Goal: Task Accomplishment & Management: Manage account settings

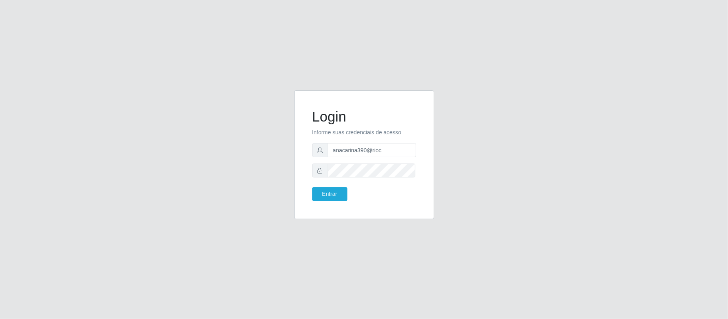
type input "[EMAIL_ADDRESS][DOMAIN_NAME]"
click at [330, 194] on button "Entrar" at bounding box center [329, 194] width 35 height 14
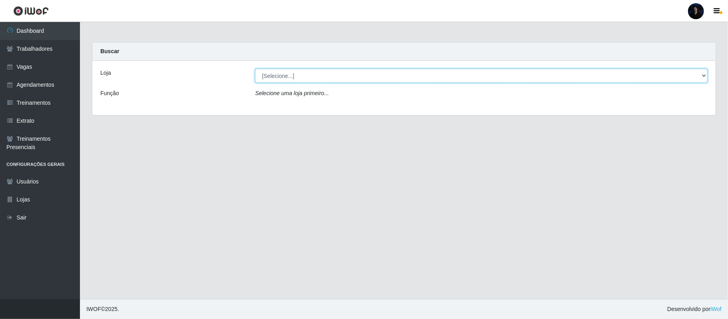
click at [296, 82] on select "[Selecione...] [GEOGRAPHIC_DATA] - [GEOGRAPHIC_DATA] - [DATE][GEOGRAPHIC_DATA]" at bounding box center [481, 76] width 453 height 14
select select "471"
click at [255, 69] on select "[Selecione...] [GEOGRAPHIC_DATA] - [GEOGRAPHIC_DATA] - [DATE][GEOGRAPHIC_DATA]" at bounding box center [481, 76] width 453 height 14
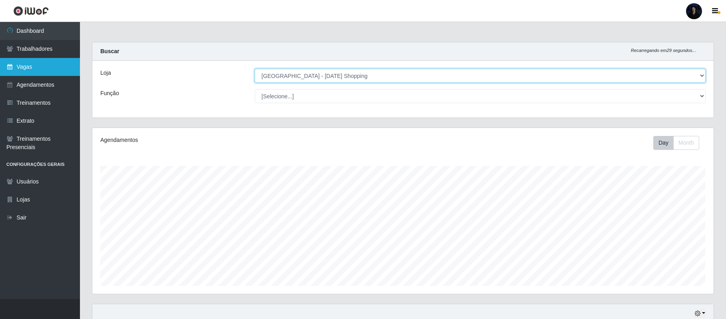
scroll to position [166, 621]
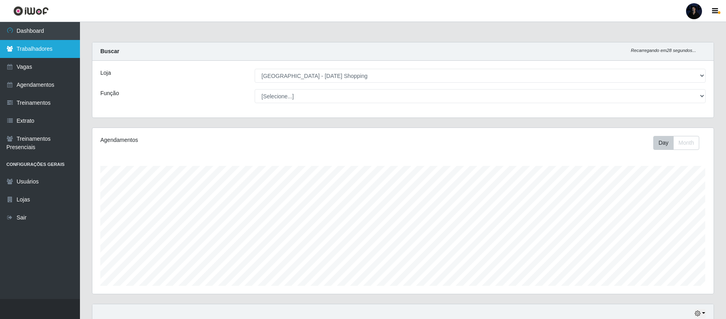
click at [50, 50] on link "Trabalhadores" at bounding box center [40, 49] width 80 height 18
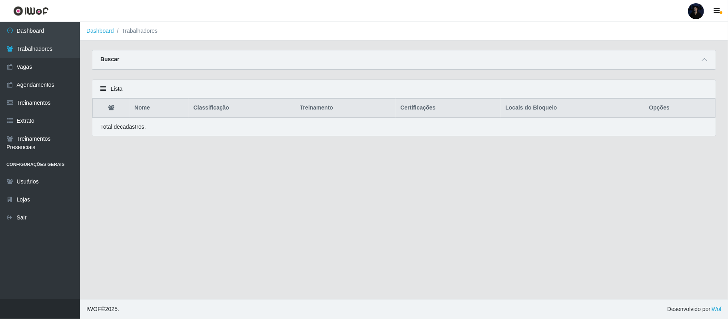
click at [709, 55] on div "Buscar" at bounding box center [403, 59] width 623 height 19
click at [704, 55] on div "Buscar" at bounding box center [403, 59] width 623 height 19
click at [703, 58] on icon at bounding box center [705, 60] width 6 height 6
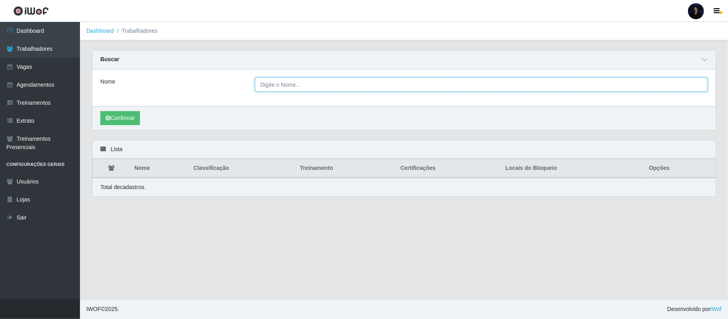
click at [306, 87] on input "Nome" at bounding box center [481, 85] width 453 height 14
type input "Wellington de [PERSON_NAME]"
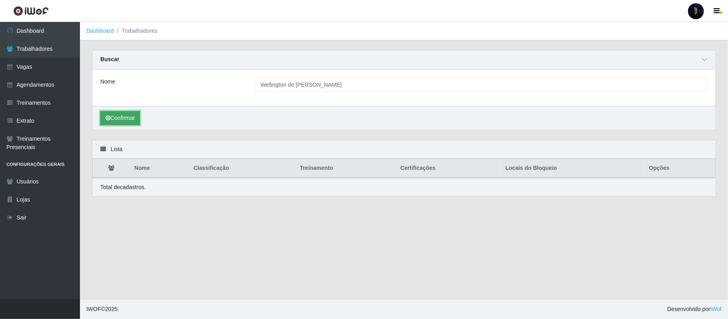
click at [125, 119] on button "Confirmar" at bounding box center [120, 118] width 40 height 14
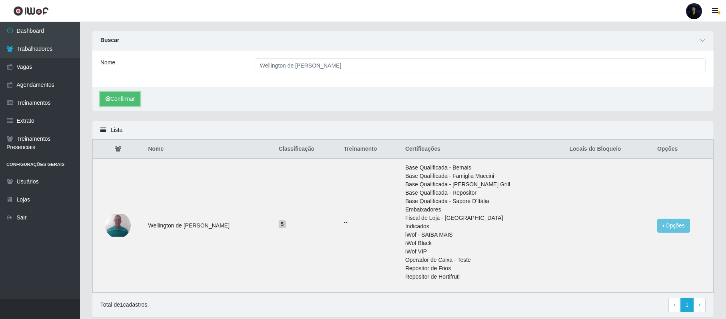
scroll to position [48, 0]
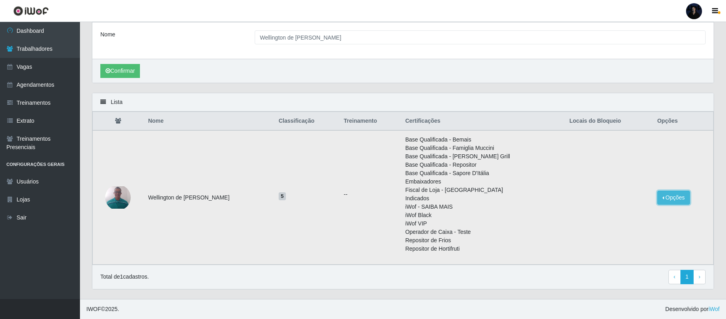
click at [660, 199] on button "Opções" at bounding box center [673, 198] width 33 height 14
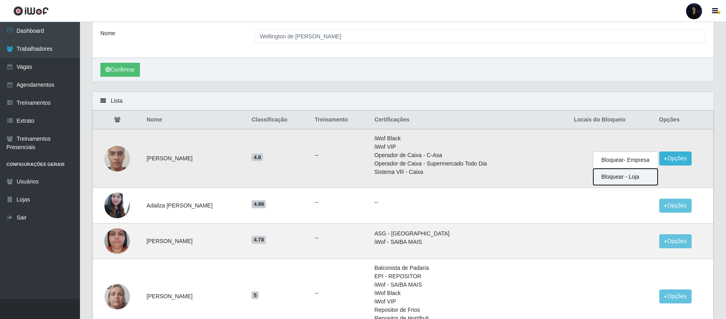
click at [635, 176] on button "Bloquear - Loja" at bounding box center [625, 177] width 64 height 16
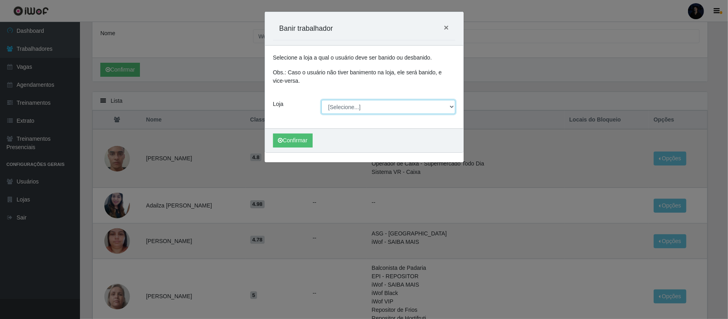
click at [334, 106] on select "[Selecione...] [GEOGRAPHIC_DATA] - [GEOGRAPHIC_DATA] - [DATE][GEOGRAPHIC_DATA]" at bounding box center [389, 107] width 134 height 14
select select "471"
click at [322, 100] on select "[Selecione...] [GEOGRAPHIC_DATA] - [GEOGRAPHIC_DATA] - [DATE][GEOGRAPHIC_DATA]" at bounding box center [389, 107] width 134 height 14
click at [292, 136] on button "Confirmar" at bounding box center [293, 141] width 40 height 14
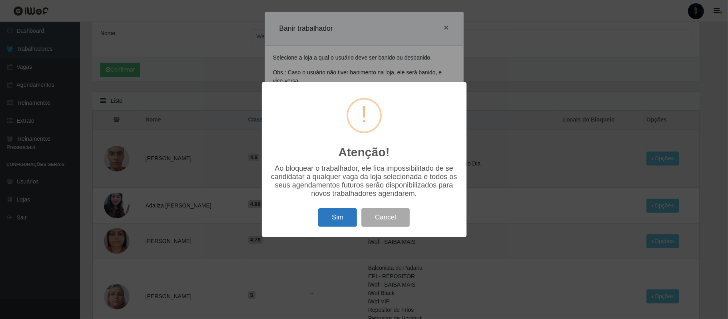
click at [341, 224] on button "Sim" at bounding box center [337, 217] width 39 height 19
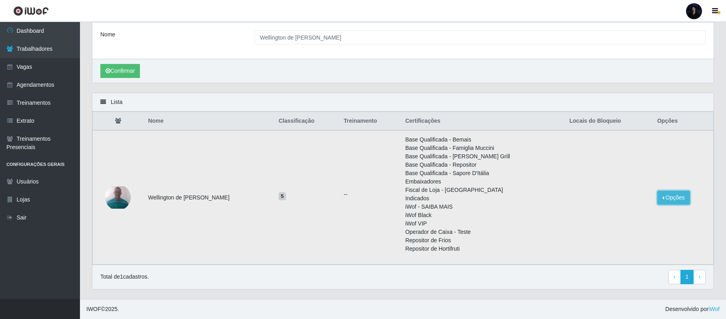
click at [663, 196] on button "Opções" at bounding box center [673, 198] width 33 height 14
click at [624, 214] on button "Bloquear - Loja" at bounding box center [623, 216] width 64 height 16
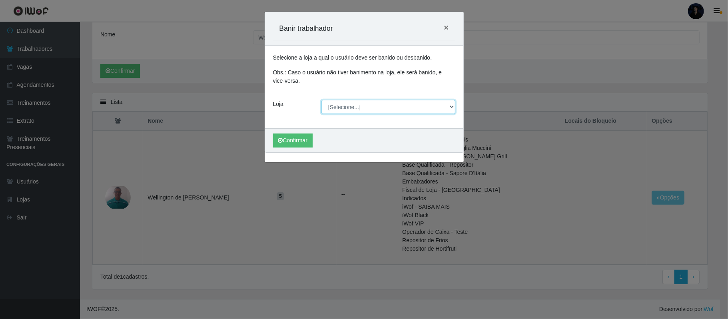
click at [351, 105] on select "[Selecione...] [GEOGRAPHIC_DATA] - [GEOGRAPHIC_DATA] - [DATE][GEOGRAPHIC_DATA]" at bounding box center [389, 107] width 134 height 14
select select "471"
click at [322, 100] on select "[Selecione...] [GEOGRAPHIC_DATA] - [GEOGRAPHIC_DATA] - [DATE][GEOGRAPHIC_DATA]" at bounding box center [389, 107] width 134 height 14
click at [297, 141] on button "Confirmar" at bounding box center [293, 141] width 40 height 14
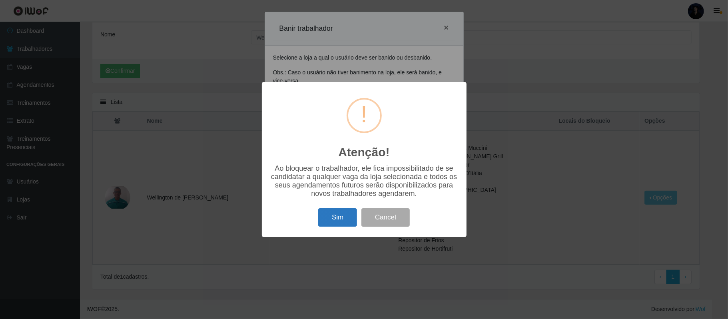
click at [327, 218] on button "Sim" at bounding box center [337, 217] width 39 height 19
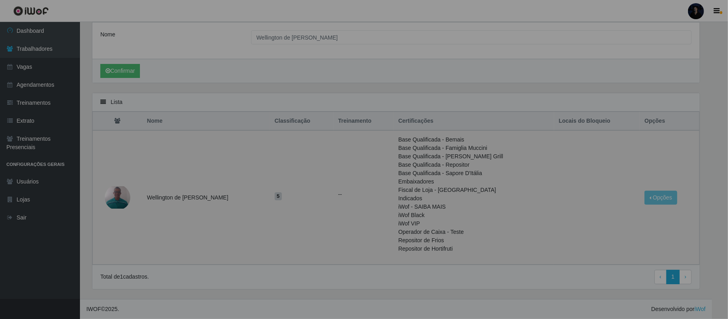
scroll to position [0, 0]
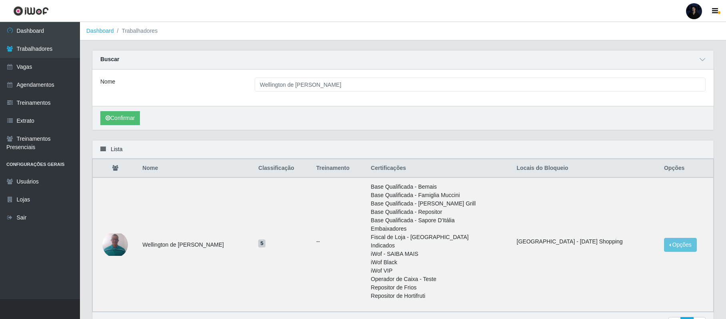
click at [691, 10] on div at bounding box center [694, 11] width 16 height 16
click at [653, 66] on button "Sair" at bounding box center [679, 62] width 72 height 16
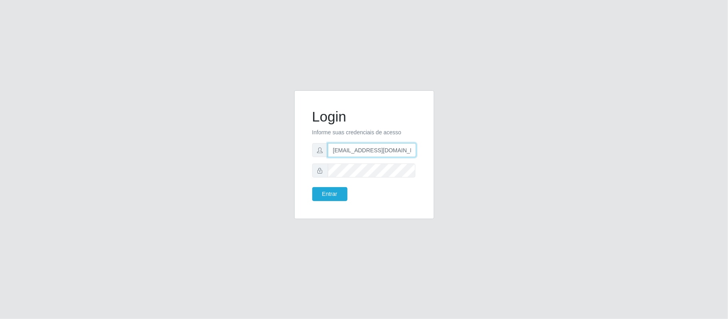
drag, startPoint x: 372, startPoint y: 148, endPoint x: 447, endPoint y: 154, distance: 75.1
click at [447, 154] on div "Login Informe suas credenciais de acesso [EMAIL_ADDRESS][DOMAIN_NAME] Entrar" at bounding box center [364, 159] width 456 height 138
type input "[EMAIL_ADDRESS][DOMAIN_NAME]"
click at [337, 190] on button "Entrar" at bounding box center [329, 194] width 35 height 14
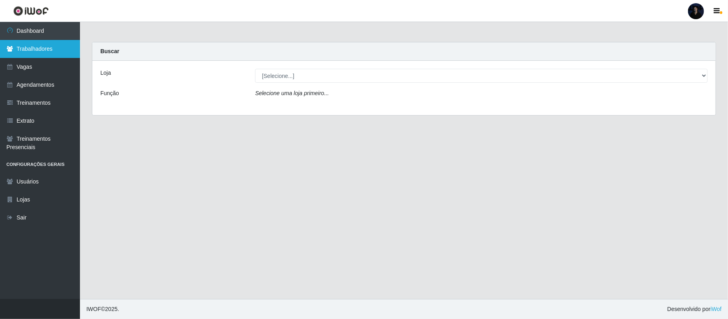
click at [61, 53] on link "Trabalhadores" at bounding box center [40, 49] width 80 height 18
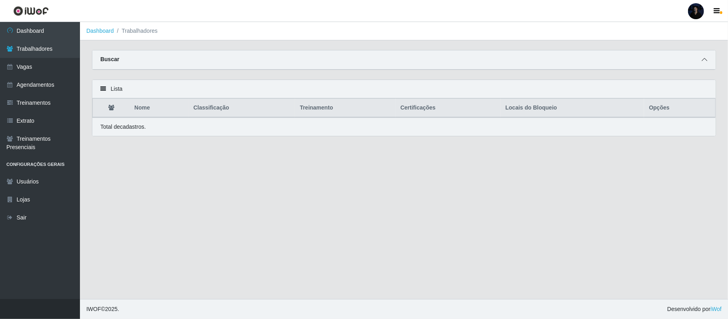
click at [708, 60] on span at bounding box center [705, 59] width 10 height 9
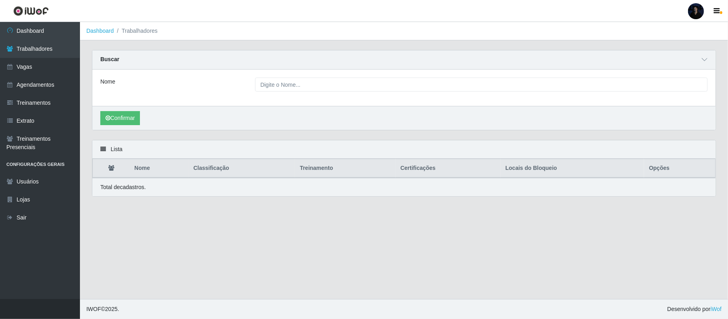
click at [390, 77] on div "Nome" at bounding box center [403, 88] width 623 height 36
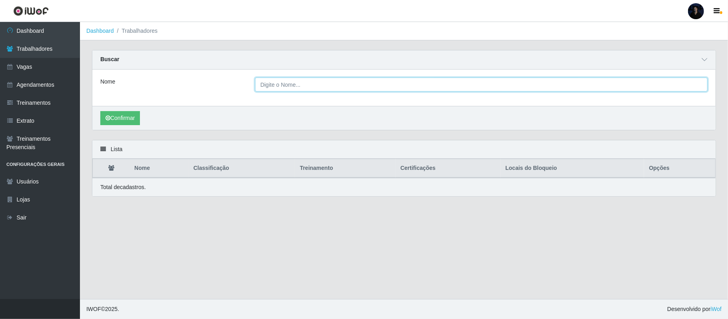
click at [386, 86] on input "Nome" at bounding box center [481, 85] width 453 height 14
type input "moises rebouças"
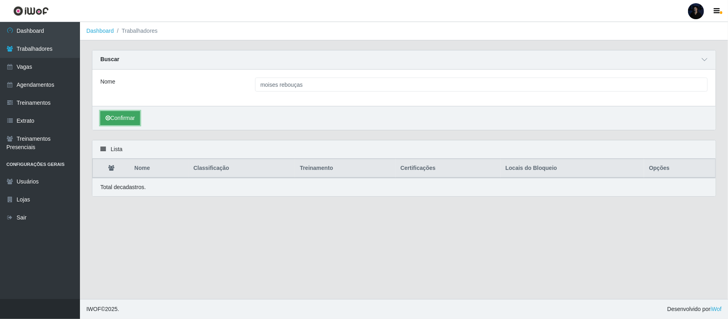
click at [120, 121] on button "Confirmar" at bounding box center [120, 118] width 40 height 14
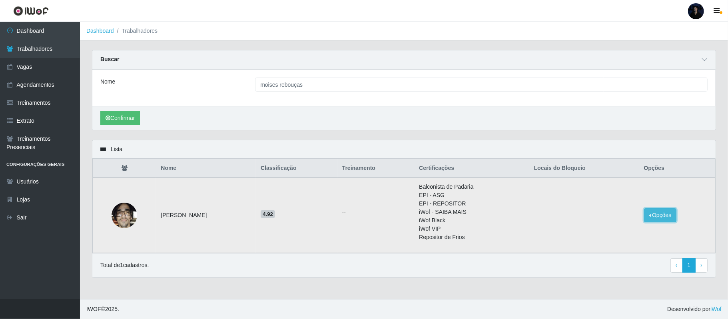
click at [669, 210] on button "Opções" at bounding box center [660, 215] width 33 height 14
click at [610, 234] on button "Bloquear - Loja" at bounding box center [610, 234] width 64 height 16
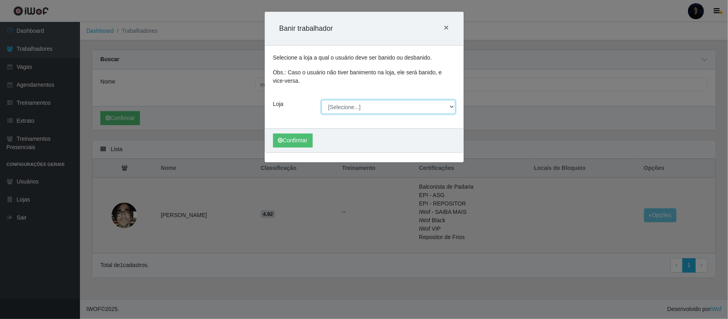
click at [353, 108] on select "[Selecione...] Mar Vermelho - CEASA Mar Vermelho - Centro de Distribuição Mar V…" at bounding box center [389, 107] width 134 height 14
select select "474"
click at [322, 100] on select "[Selecione...] Mar Vermelho - CEASA Mar Vermelho - Centro de Distribuição Mar V…" at bounding box center [389, 107] width 134 height 14
click at [282, 146] on button "Confirmar" at bounding box center [293, 141] width 40 height 14
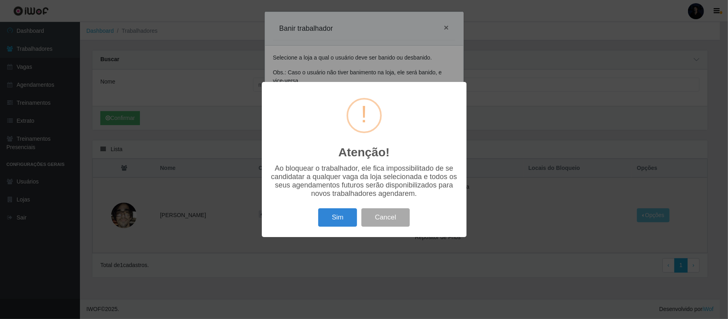
click at [332, 227] on button "Sim" at bounding box center [337, 217] width 39 height 19
